Goal: Transaction & Acquisition: Purchase product/service

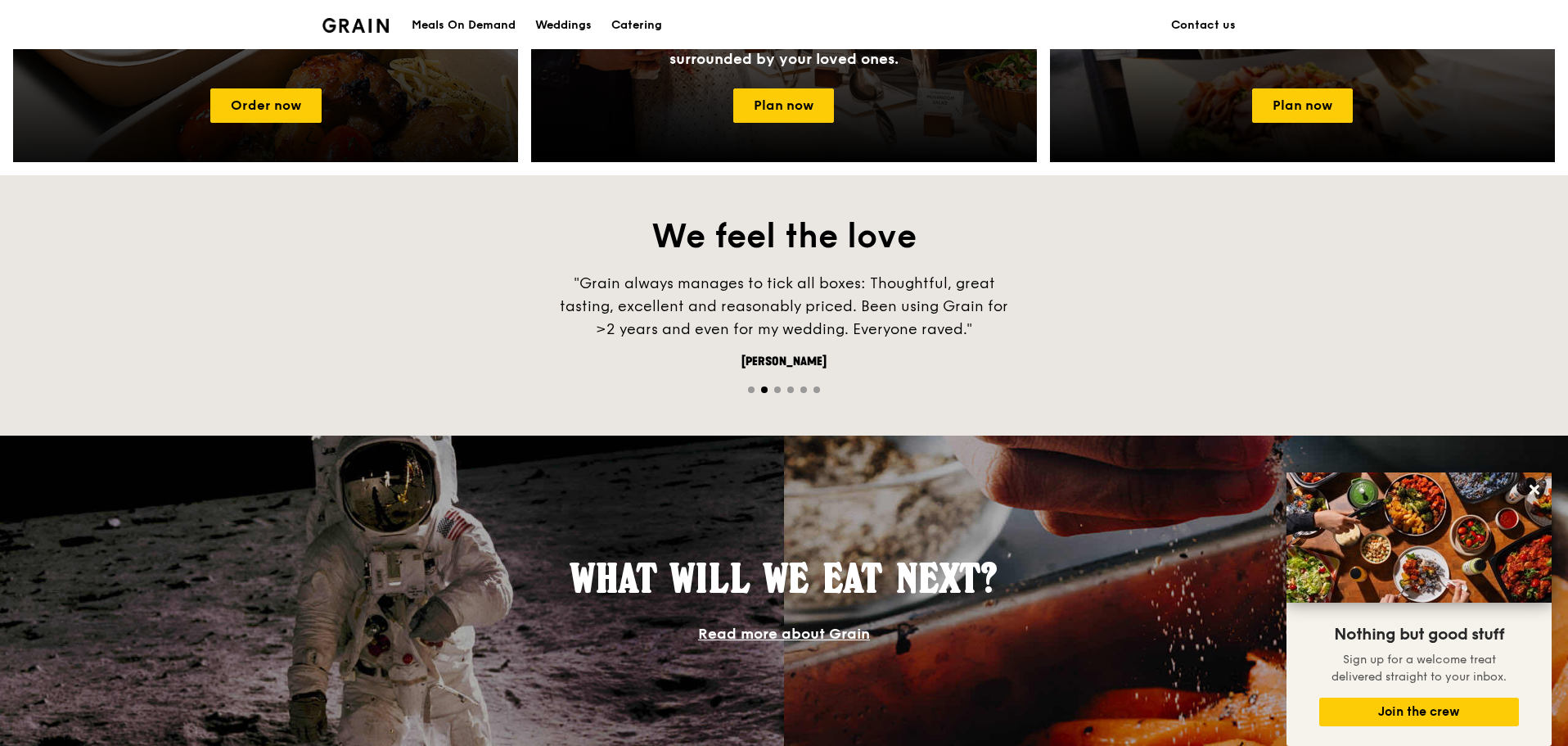
scroll to position [655, 0]
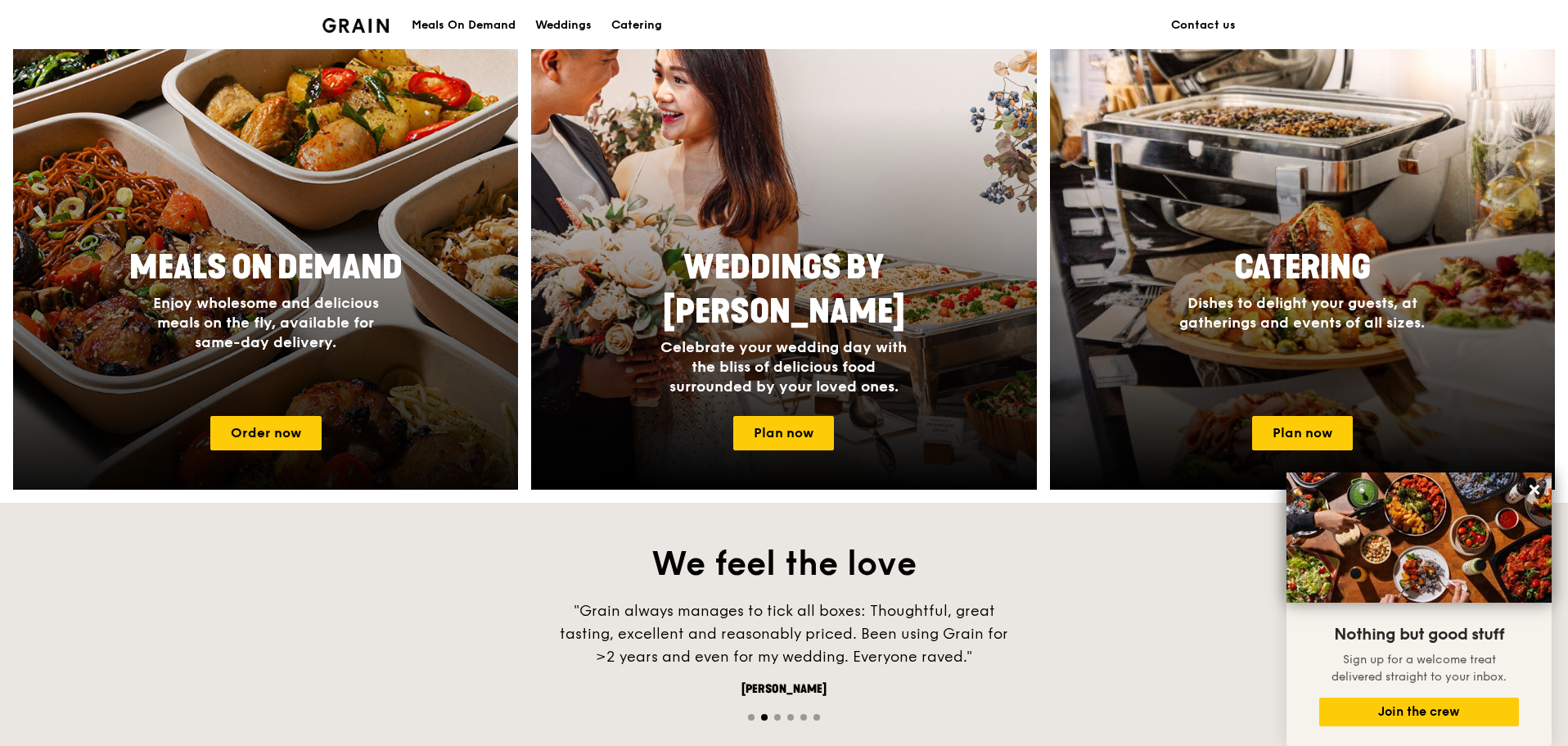
click at [288, 358] on div "Meals On Demand Enjoy wholesome and delicious meals on the fly, available for s…" at bounding box center [265, 320] width 505 height 164
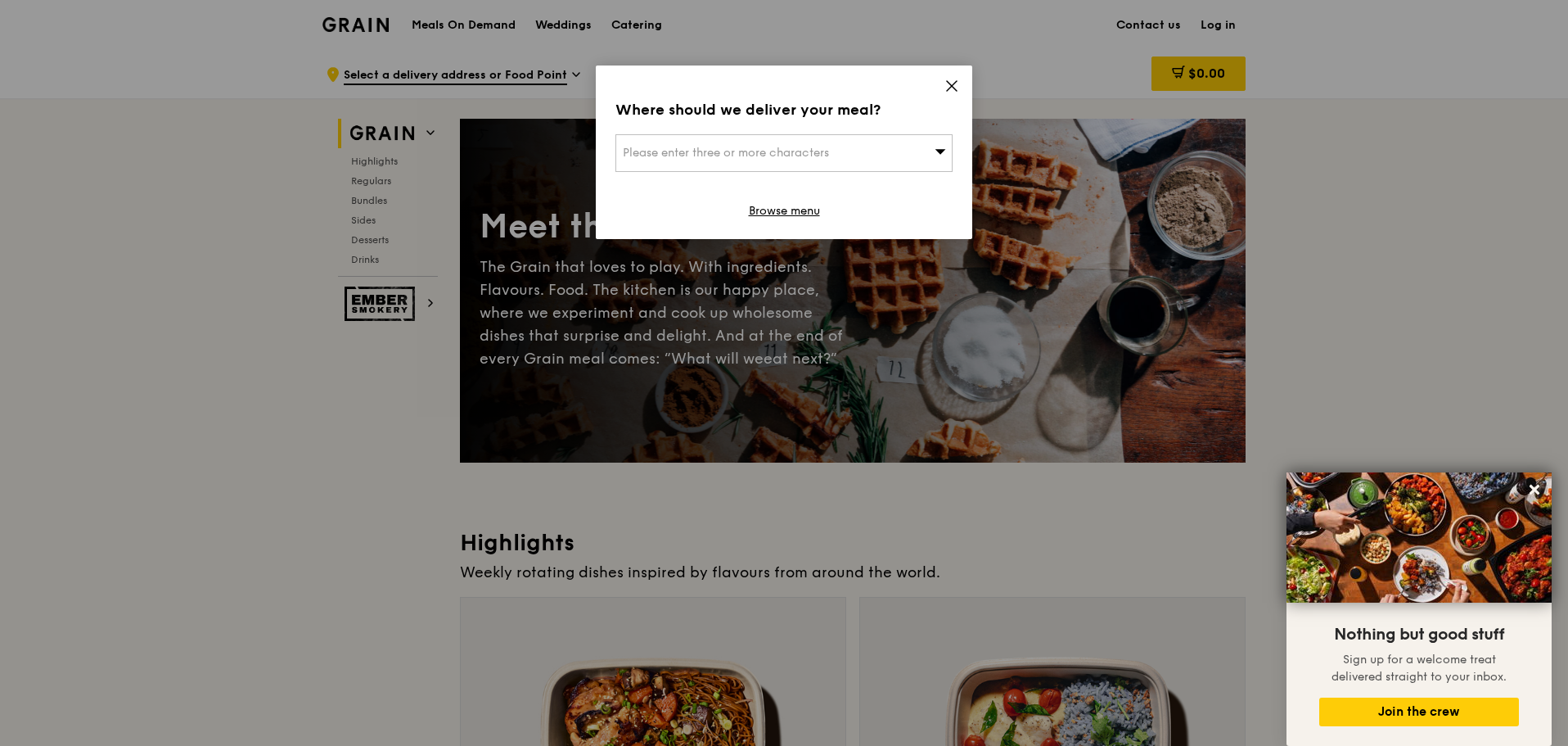
click at [783, 155] on span "Please enter three or more characters" at bounding box center [726, 153] width 206 height 14
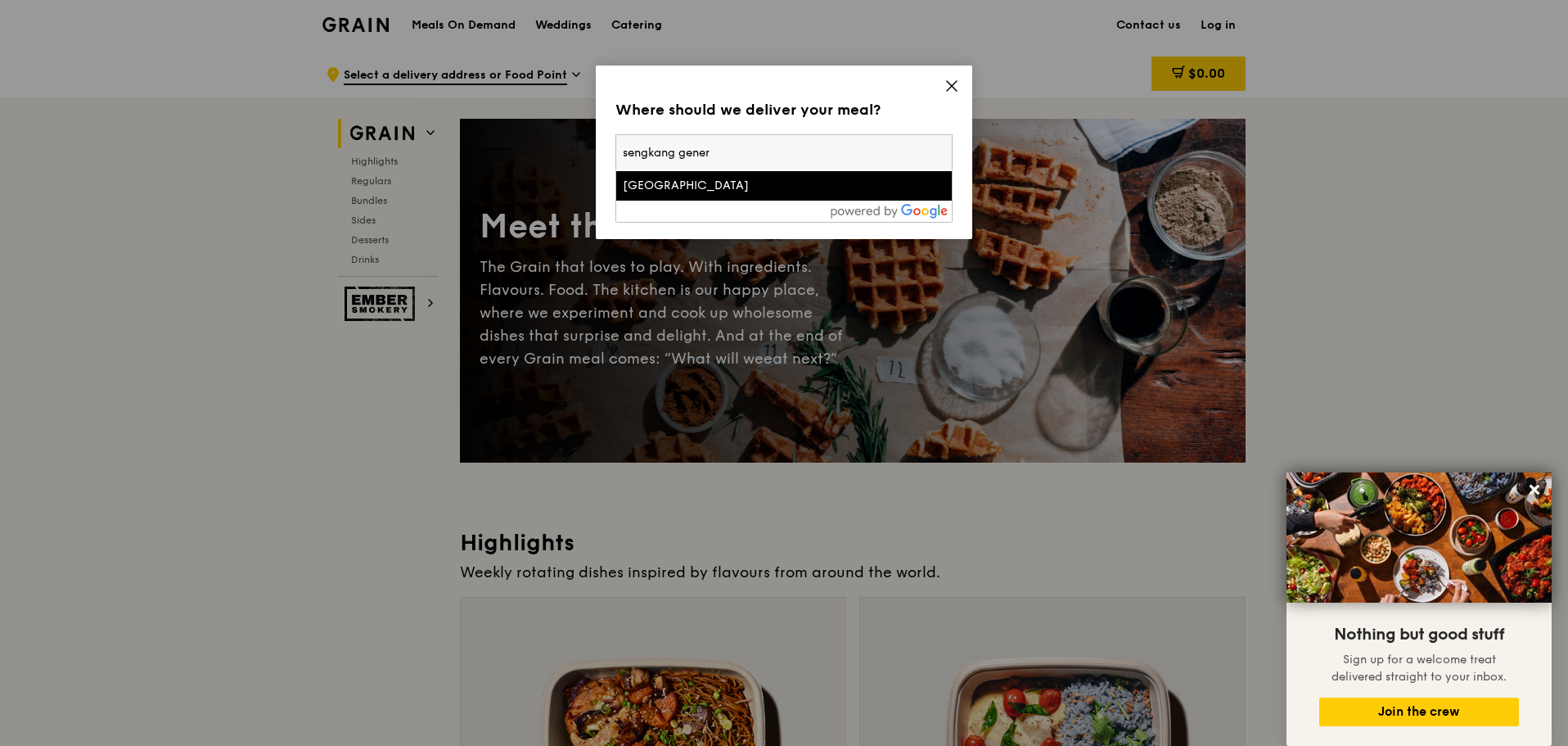
type input "sengkang gener"
click at [755, 188] on div "[GEOGRAPHIC_DATA]" at bounding box center [744, 185] width 242 height 17
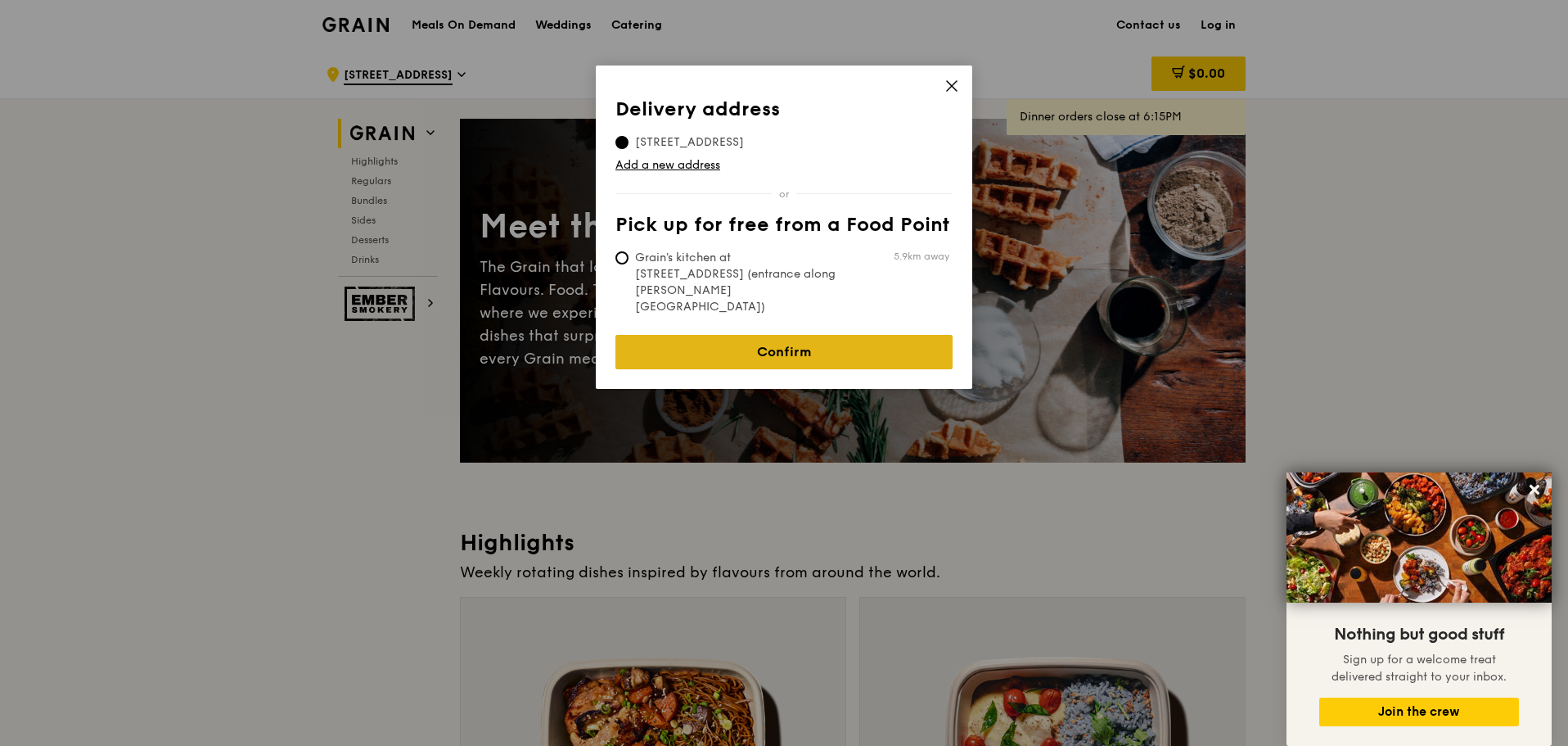
click at [793, 334] on link "Confirm" at bounding box center [784, 351] width 337 height 34
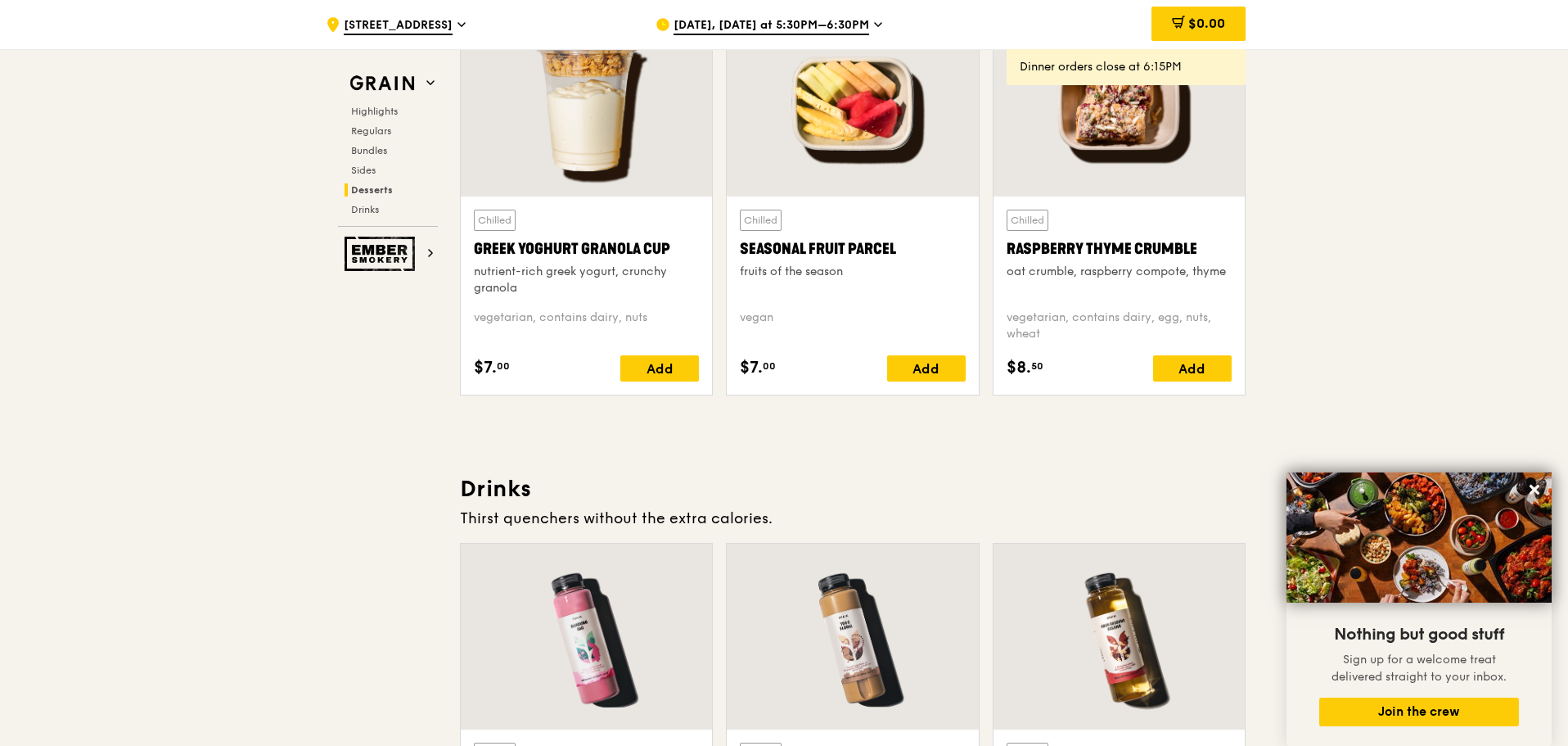
scroll to position [4829, 0]
